Goal: Navigation & Orientation: Find specific page/section

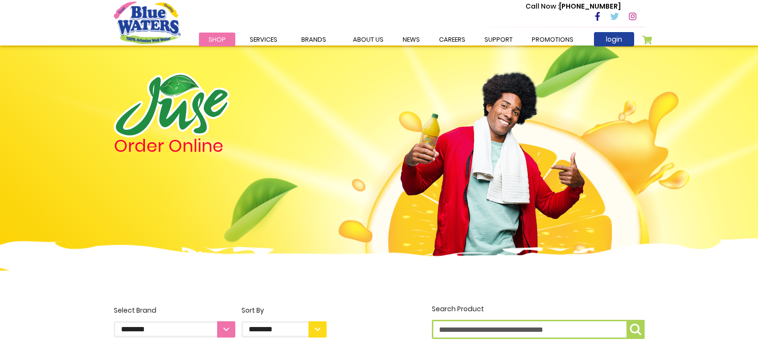
scroll to position [765, 0]
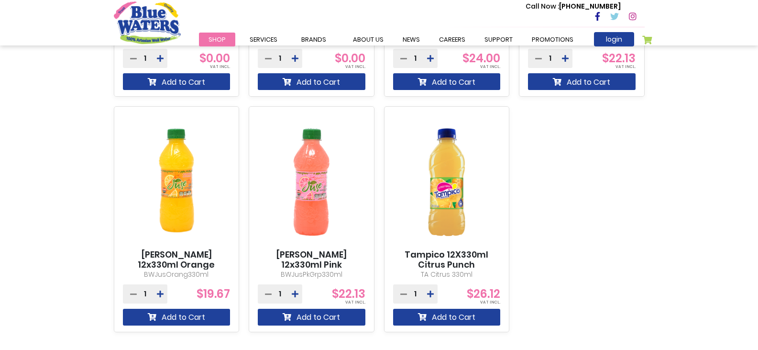
drag, startPoint x: 672, startPoint y: 198, endPoint x: 668, endPoint y: 197, distance: 4.8
drag, startPoint x: 668, startPoint y: 197, endPoint x: 620, endPoint y: 262, distance: 79.7
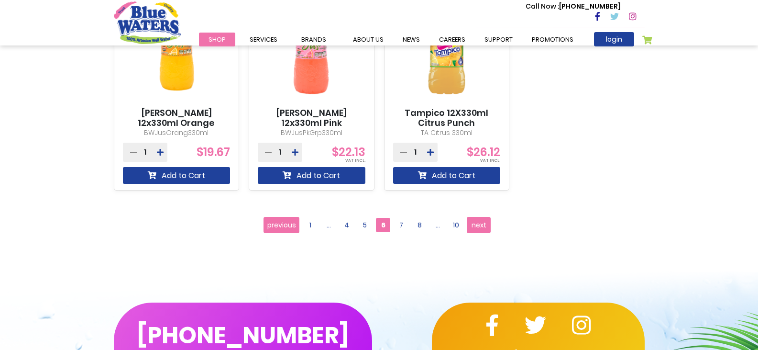
scroll to position [956, 0]
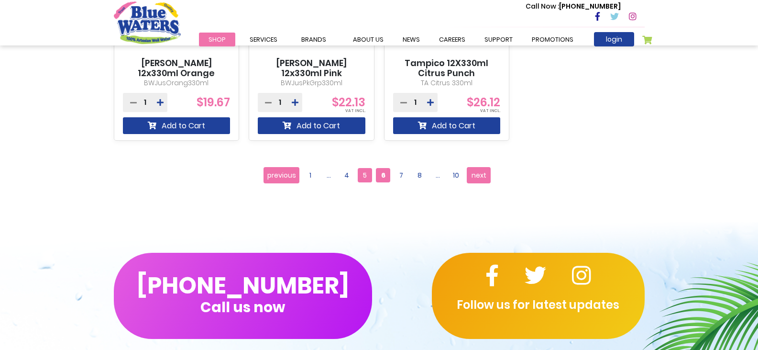
click at [362, 176] on span "5" at bounding box center [365, 175] width 14 height 14
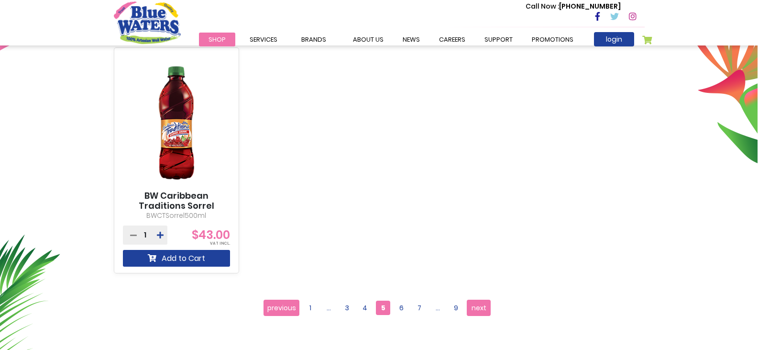
scroll to position [430, 0]
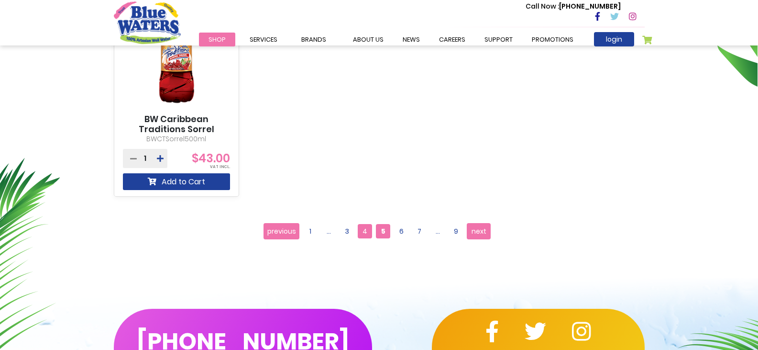
click at [366, 231] on span "4" at bounding box center [365, 231] width 14 height 14
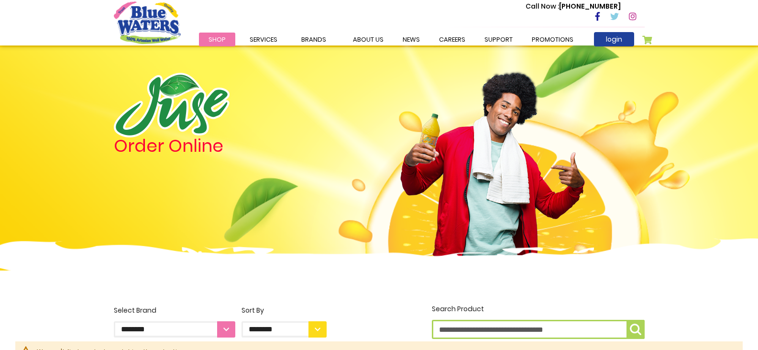
scroll to position [96, 0]
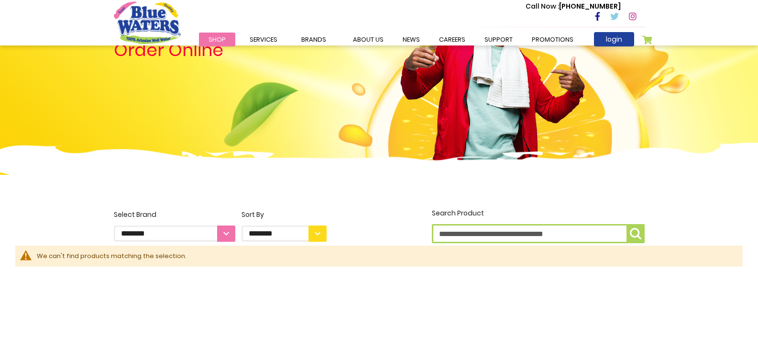
click at [220, 33] on link "Shop" at bounding box center [217, 40] width 36 height 14
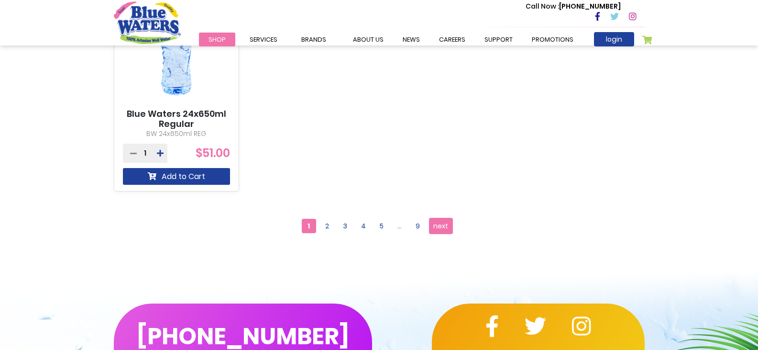
scroll to position [909, 0]
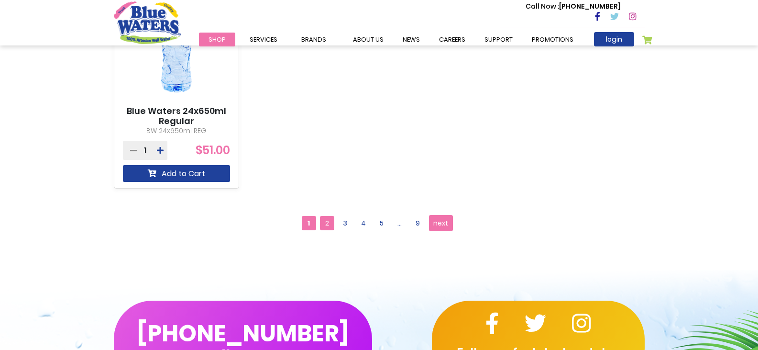
click at [331, 226] on span "2" at bounding box center [327, 223] width 14 height 14
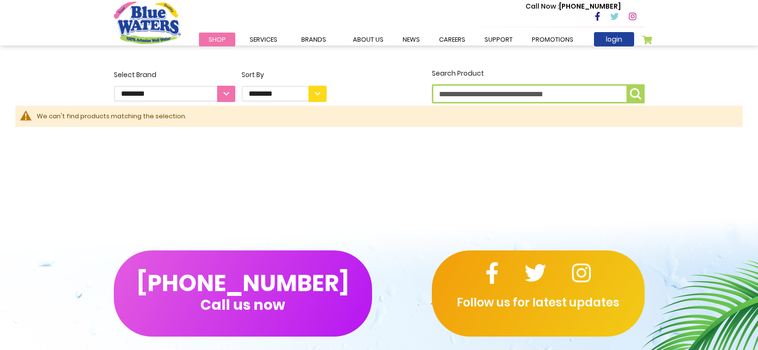
scroll to position [191, 0]
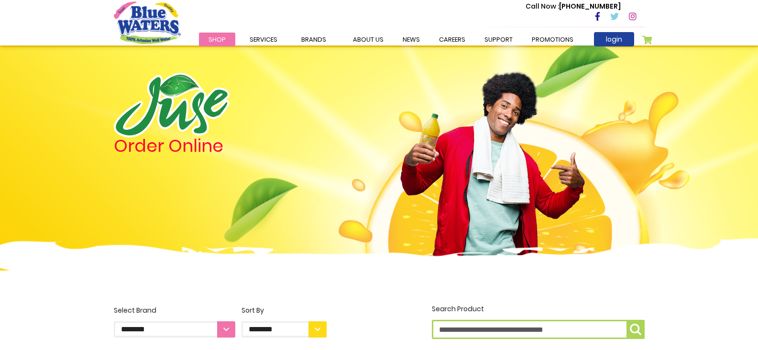
scroll to position [976, 0]
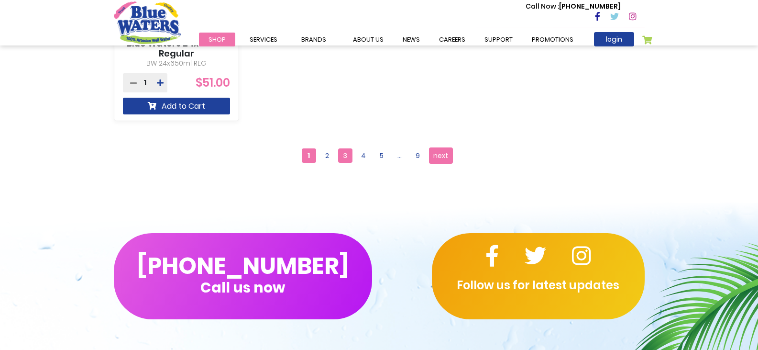
click at [343, 154] on span "3" at bounding box center [345, 155] width 14 height 14
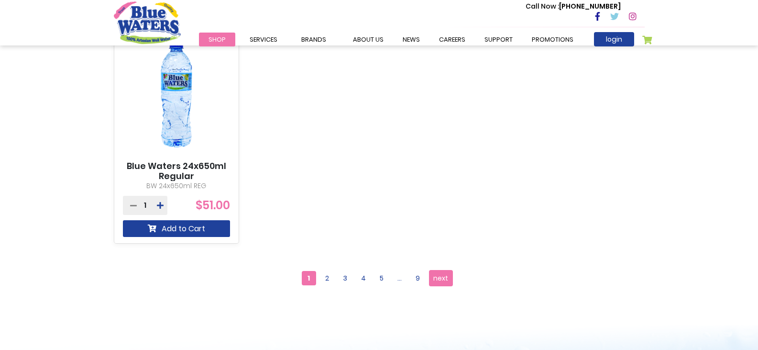
scroll to position [928, 0]
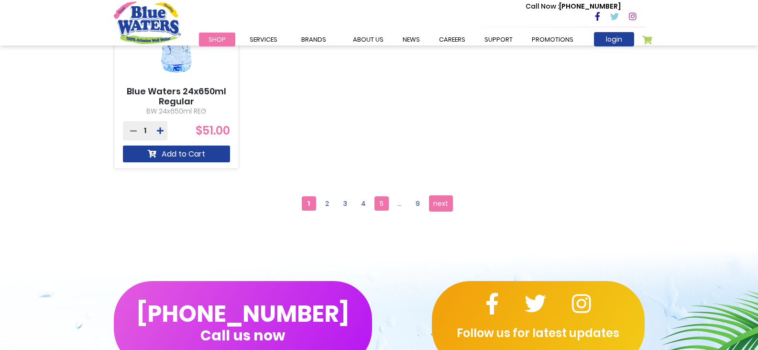
click at [382, 203] on span "5" at bounding box center [381, 203] width 14 height 14
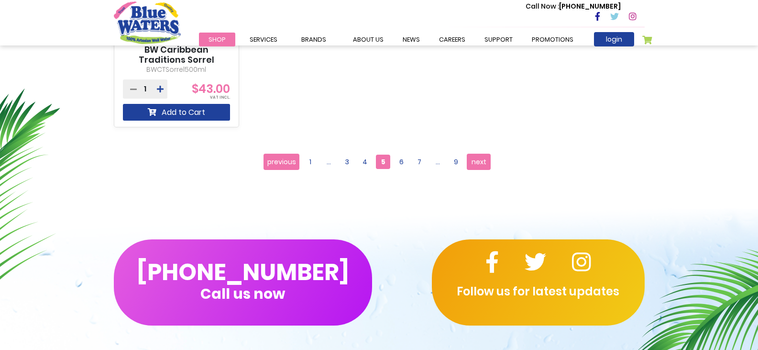
scroll to position [574, 0]
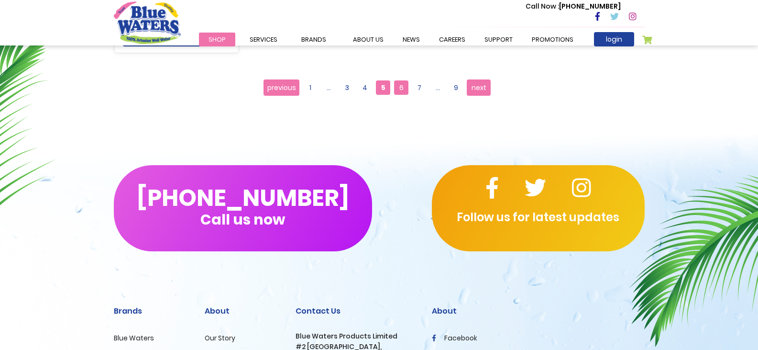
click at [404, 87] on span "6" at bounding box center [401, 87] width 14 height 14
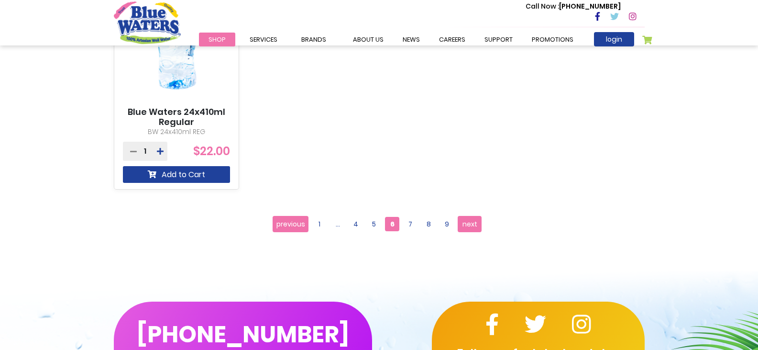
scroll to position [909, 0]
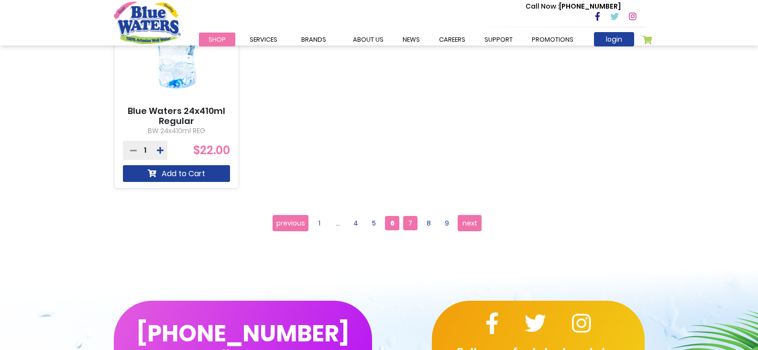
click at [407, 227] on span "7" at bounding box center [410, 223] width 14 height 14
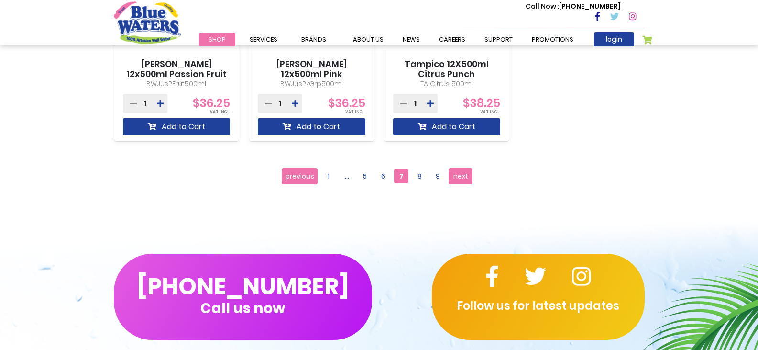
scroll to position [956, 0]
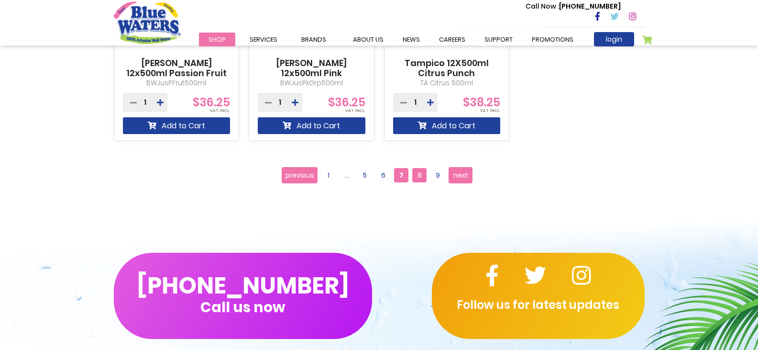
click at [417, 178] on span "8" at bounding box center [419, 175] width 14 height 14
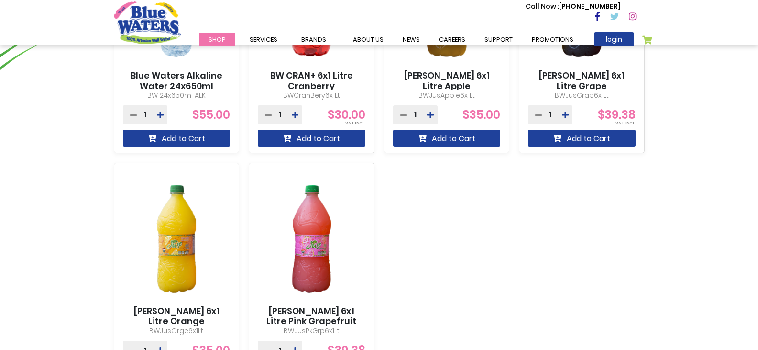
scroll to position [717, 0]
